Goal: Feedback & Contribution: Leave review/rating

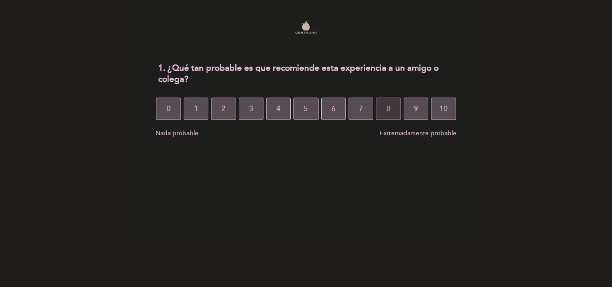
click at [392, 118] on button "8" at bounding box center [388, 109] width 25 height 22
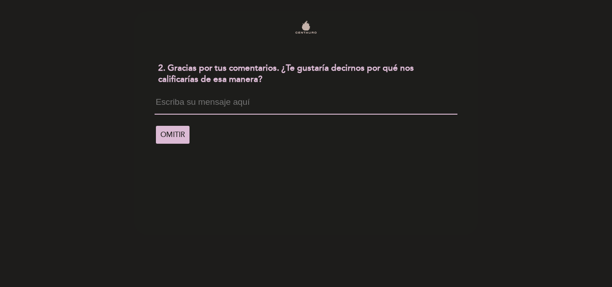
click at [383, 104] on textarea at bounding box center [306, 106] width 302 height 17
click at [168, 131] on span "OMITIR" at bounding box center [172, 134] width 25 height 25
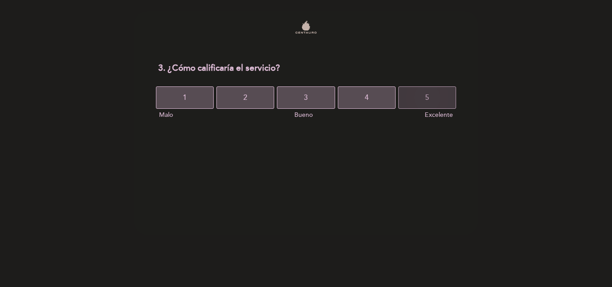
click at [405, 101] on button "5" at bounding box center [427, 97] width 58 height 22
click at [405, 102] on button "5" at bounding box center [427, 97] width 58 height 22
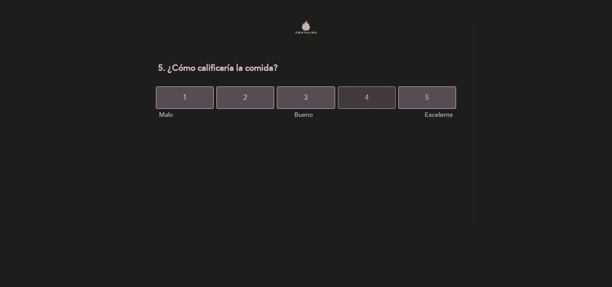
click at [386, 101] on button "4" at bounding box center [367, 97] width 58 height 22
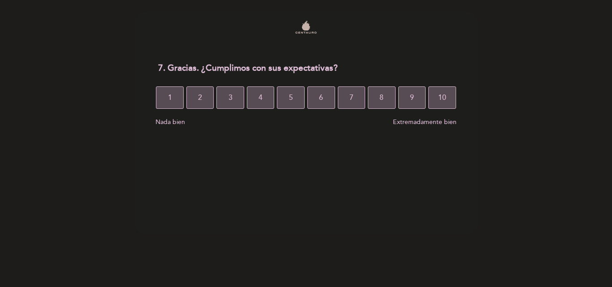
click at [386, 101] on button "8" at bounding box center [382, 97] width 28 height 22
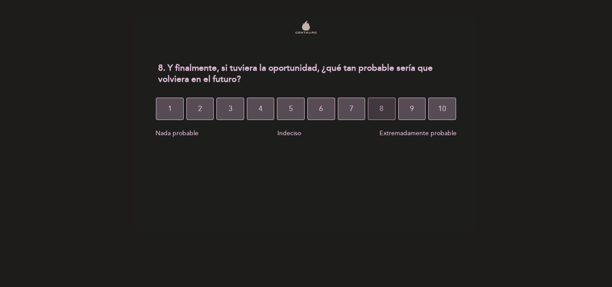
click at [386, 108] on button "8" at bounding box center [382, 109] width 28 height 22
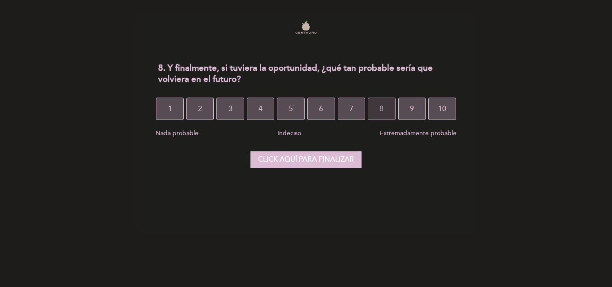
select select "es"
